Goal: Task Accomplishment & Management: Manage account settings

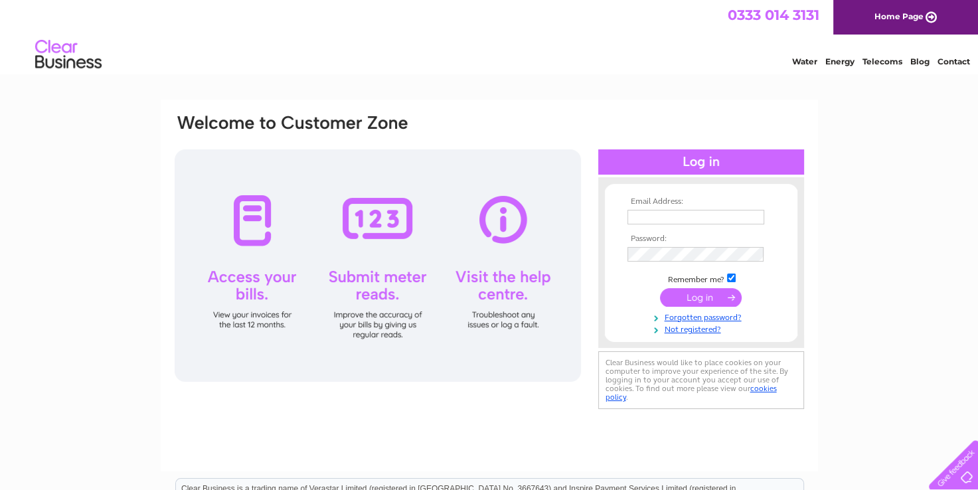
type input "[EMAIL_ADDRESS][DOMAIN_NAME]"
click at [698, 302] on input "submit" at bounding box center [701, 297] width 82 height 19
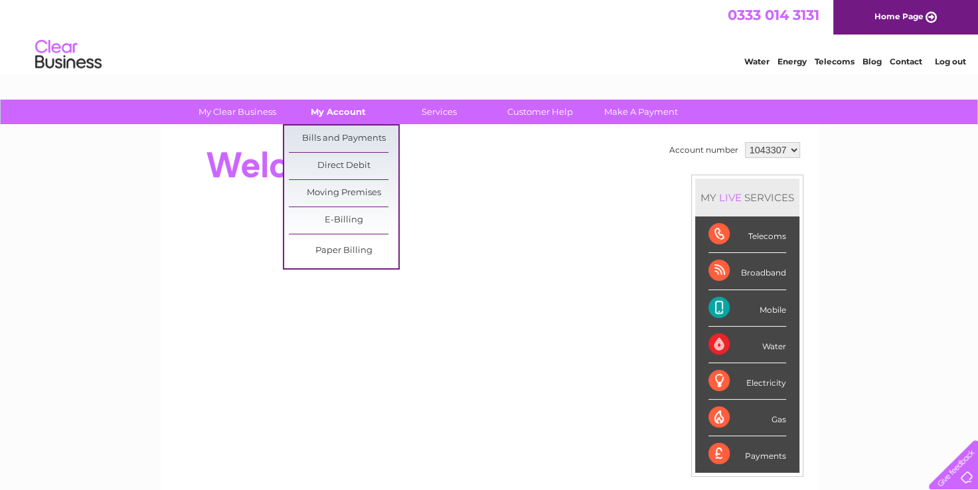
click at [331, 115] on link "My Account" at bounding box center [339, 112] width 110 height 25
click at [334, 135] on link "Bills and Payments" at bounding box center [344, 139] width 110 height 27
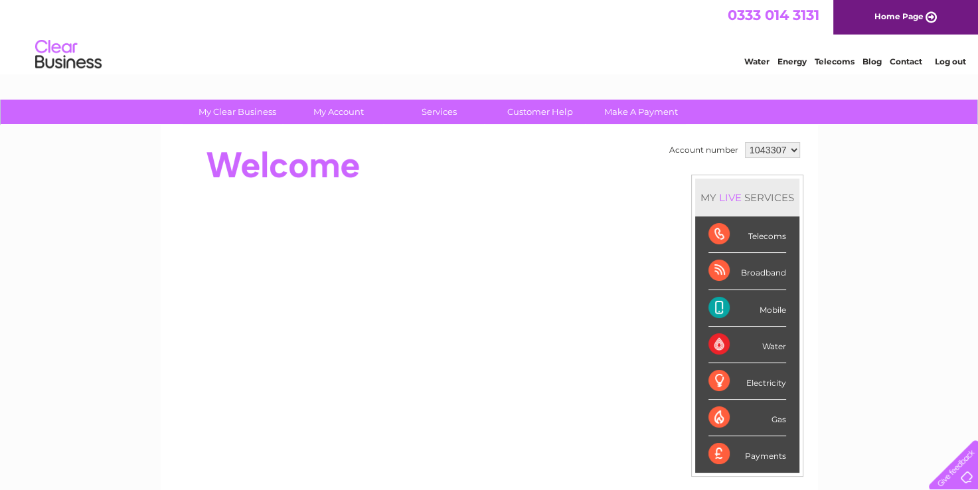
click at [774, 238] on div "Telecoms" at bounding box center [748, 235] width 78 height 37
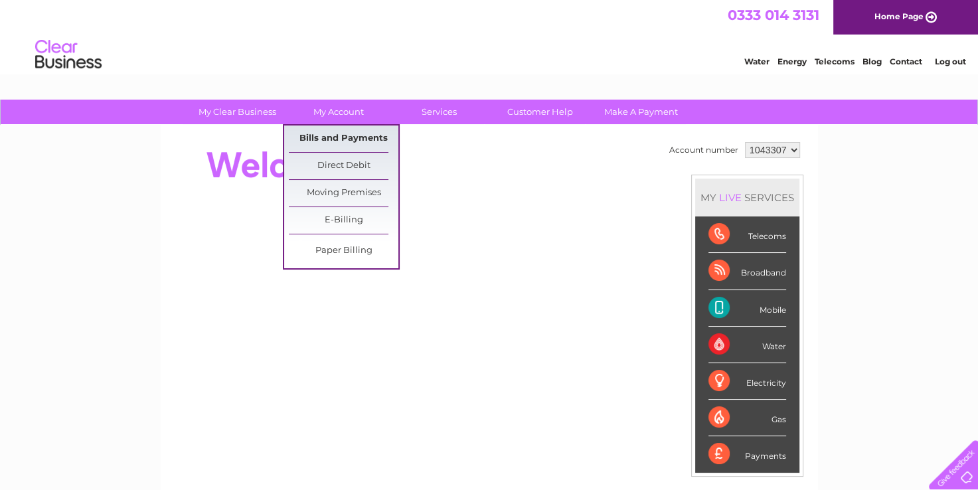
click at [351, 139] on link "Bills and Payments" at bounding box center [344, 139] width 110 height 27
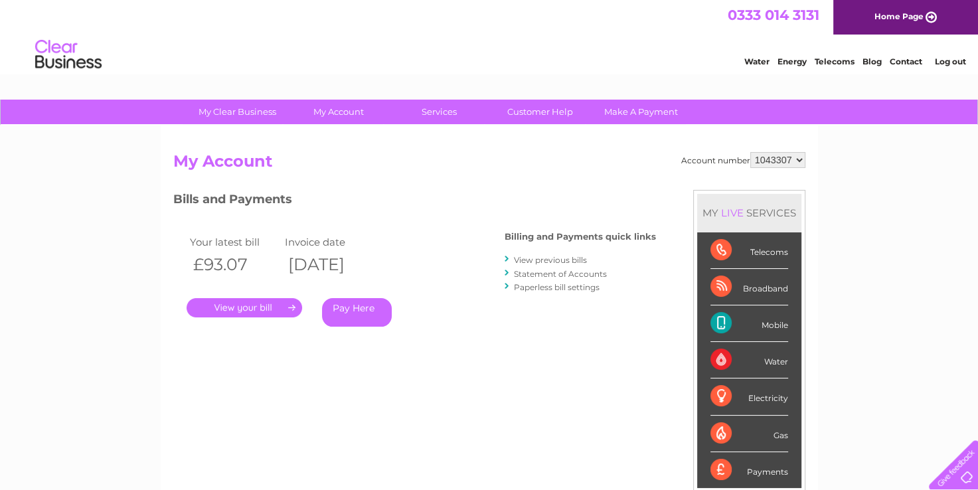
click at [282, 305] on link "." at bounding box center [245, 307] width 116 height 19
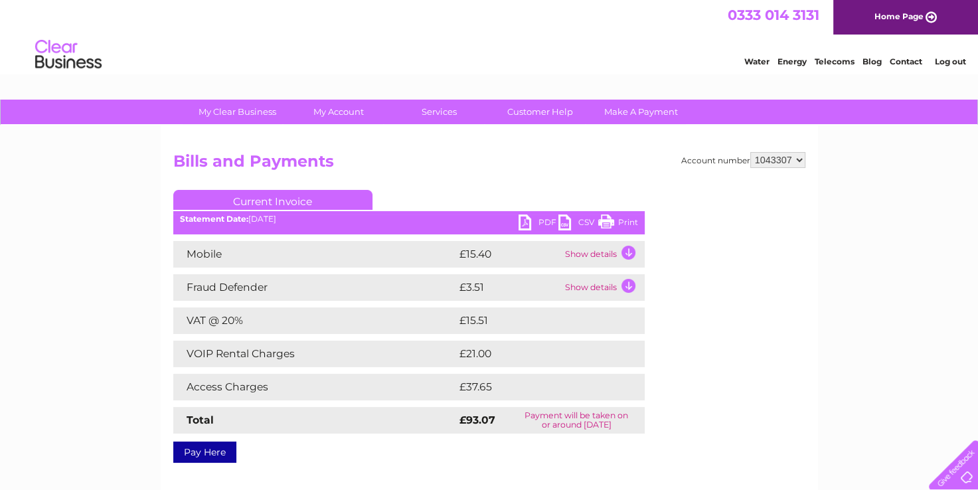
click at [606, 223] on link "Print" at bounding box center [618, 224] width 40 height 19
